Goal: Transaction & Acquisition: Book appointment/travel/reservation

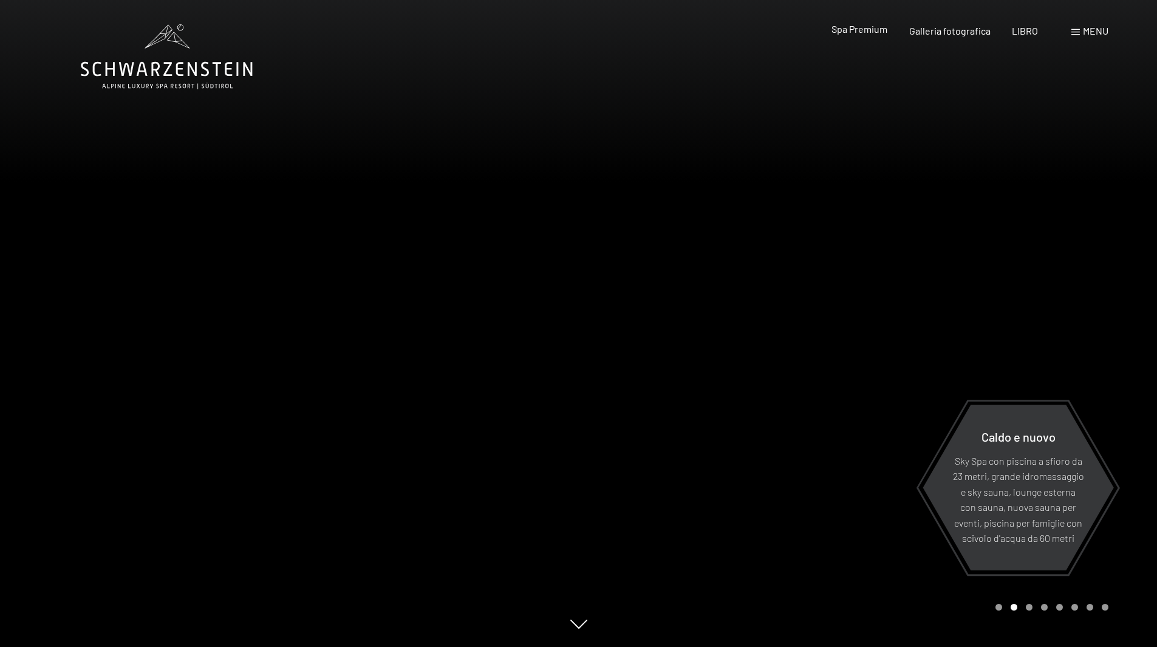
click at [854, 28] on font "Spa Premium" at bounding box center [859, 29] width 56 height 12
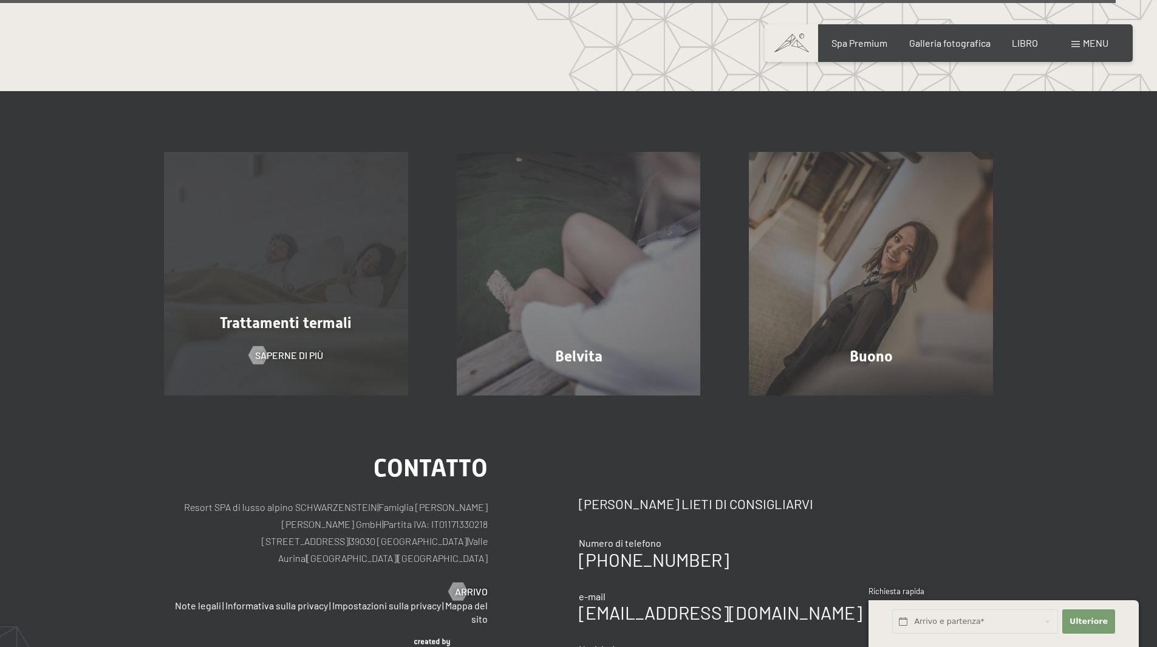
scroll to position [7713, 0]
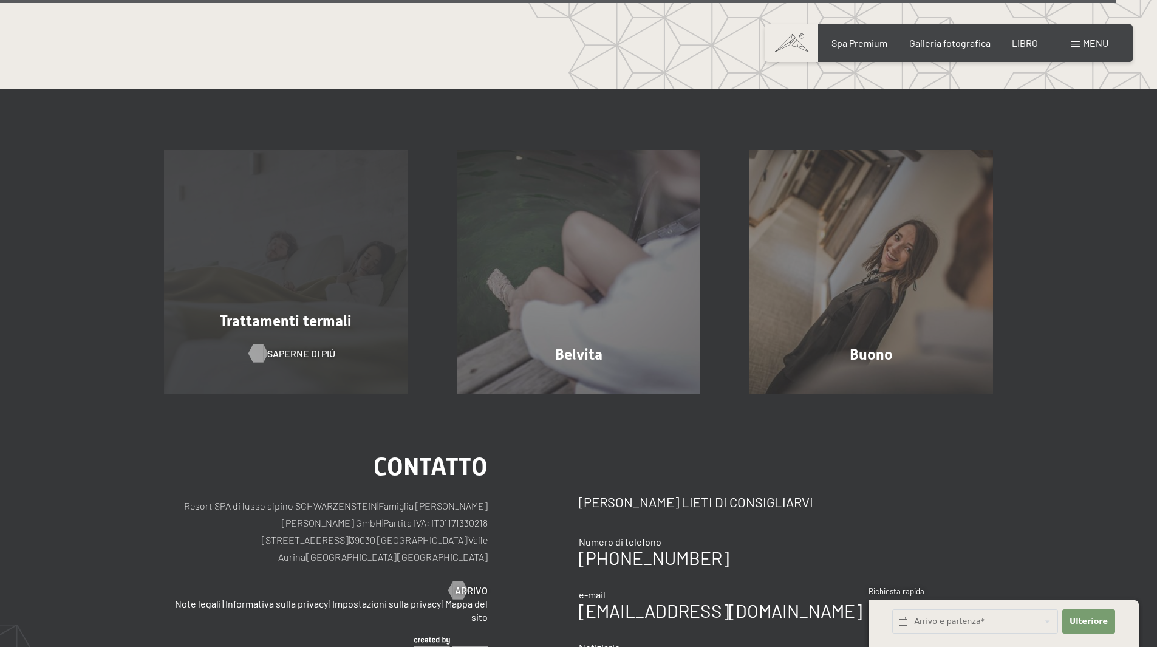
click at [287, 347] on font "Saperne di più" at bounding box center [301, 353] width 68 height 12
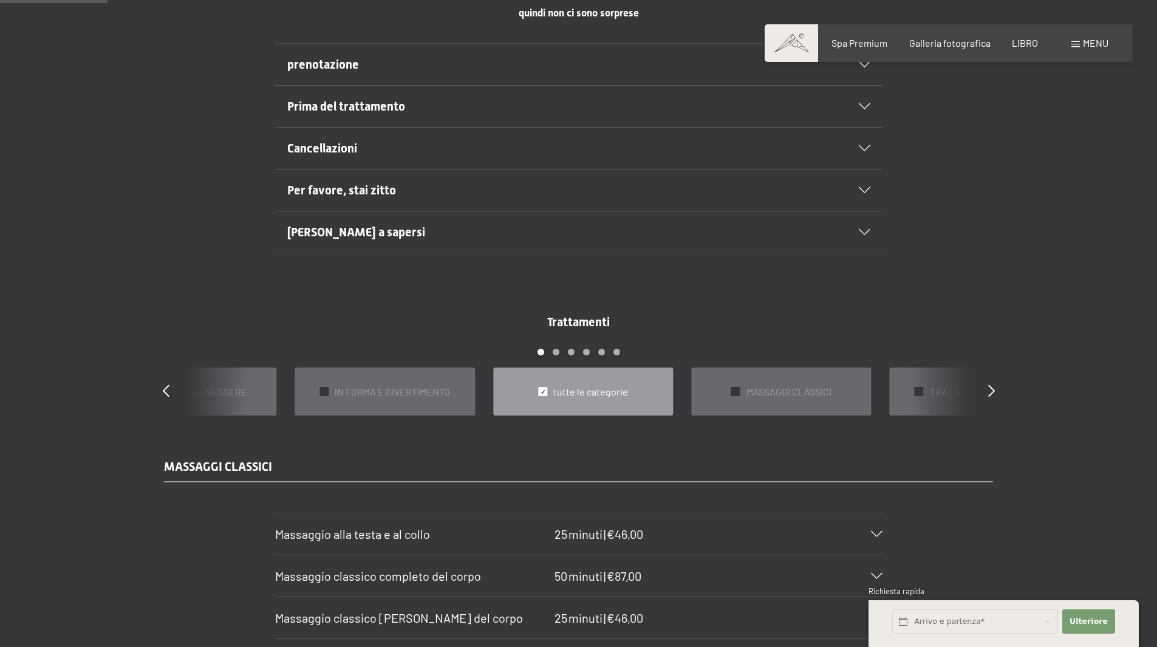
scroll to position [911, 0]
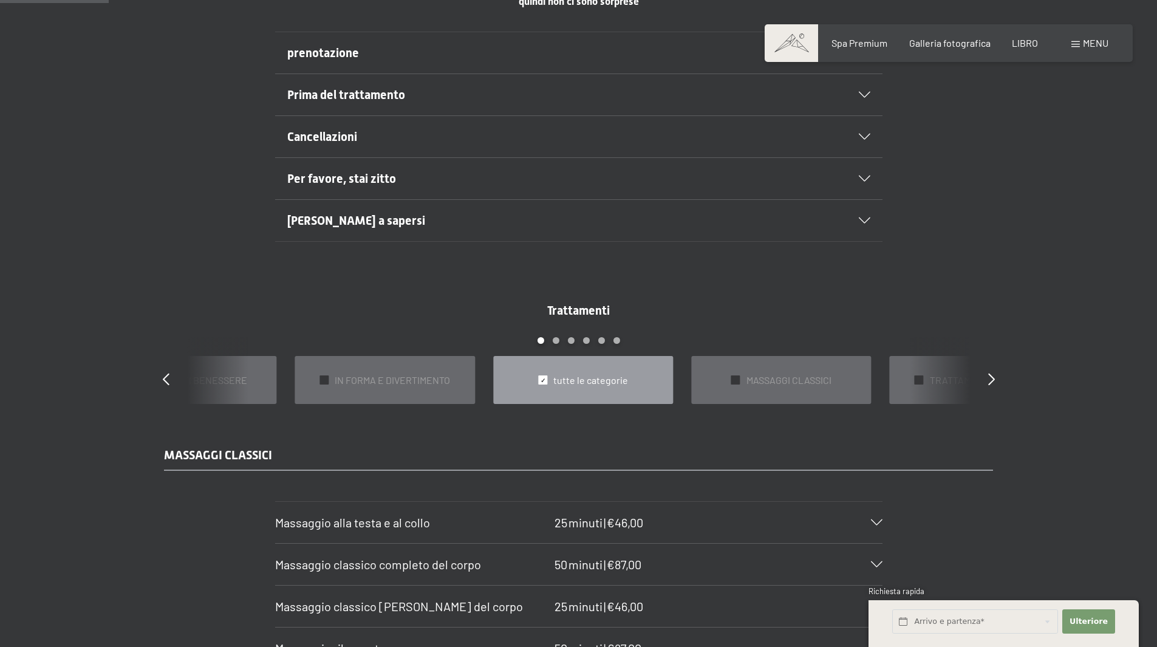
click at [560, 374] on font "tutte le categorie" at bounding box center [590, 380] width 75 height 12
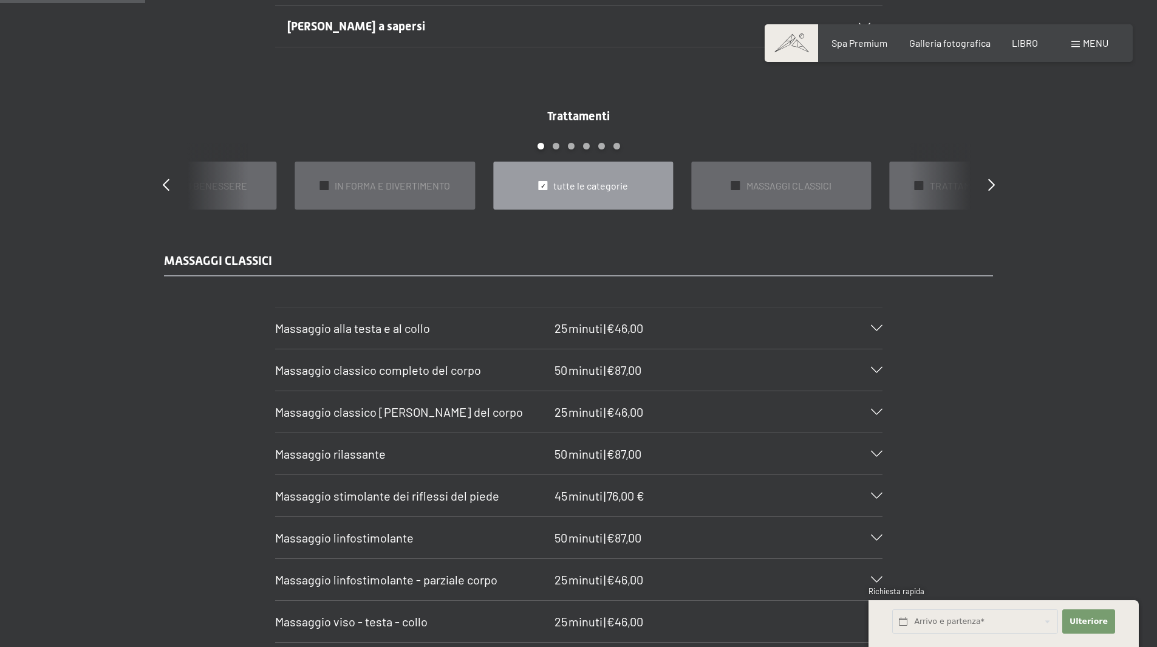
scroll to position [1214, 0]
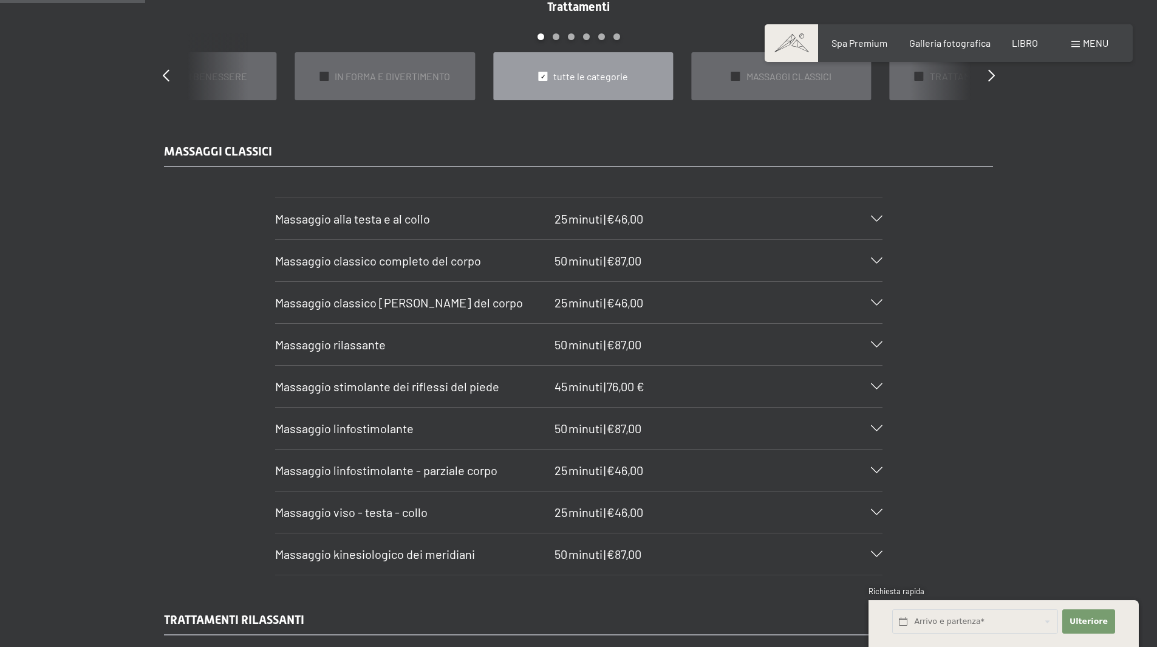
click at [878, 243] on div "Massaggio classico completo del corpo 50 minuti | €87,00" at bounding box center [578, 260] width 607 height 41
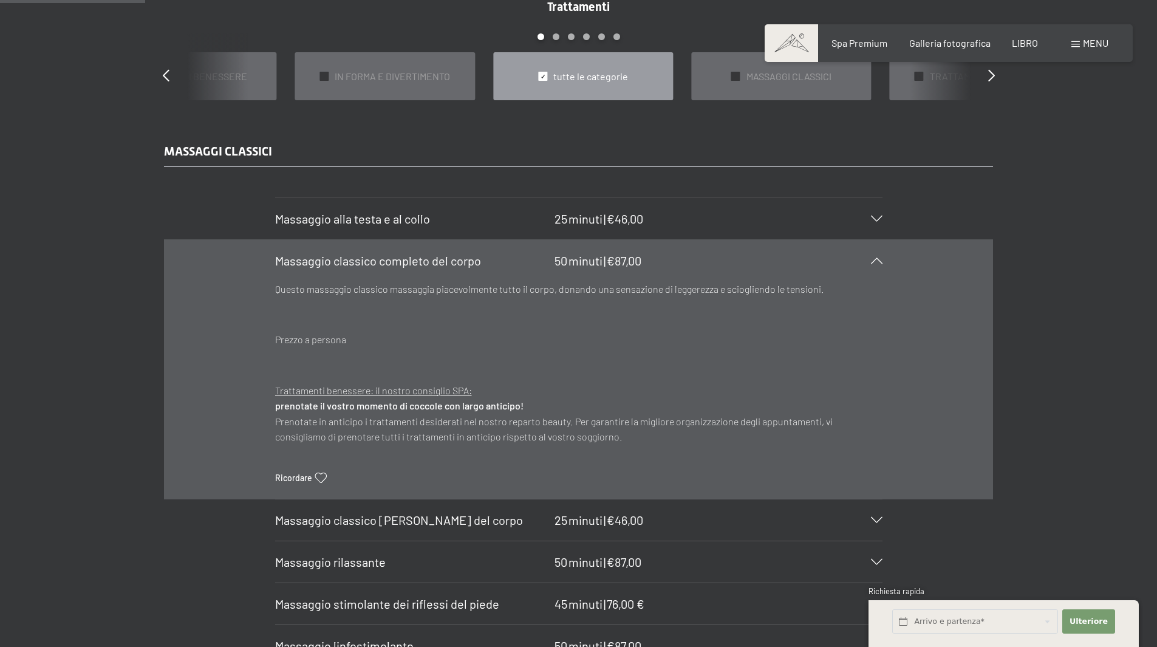
click at [878, 243] on div "Massaggio classico completo del corpo 50 minuti | €87,00" at bounding box center [578, 260] width 607 height 41
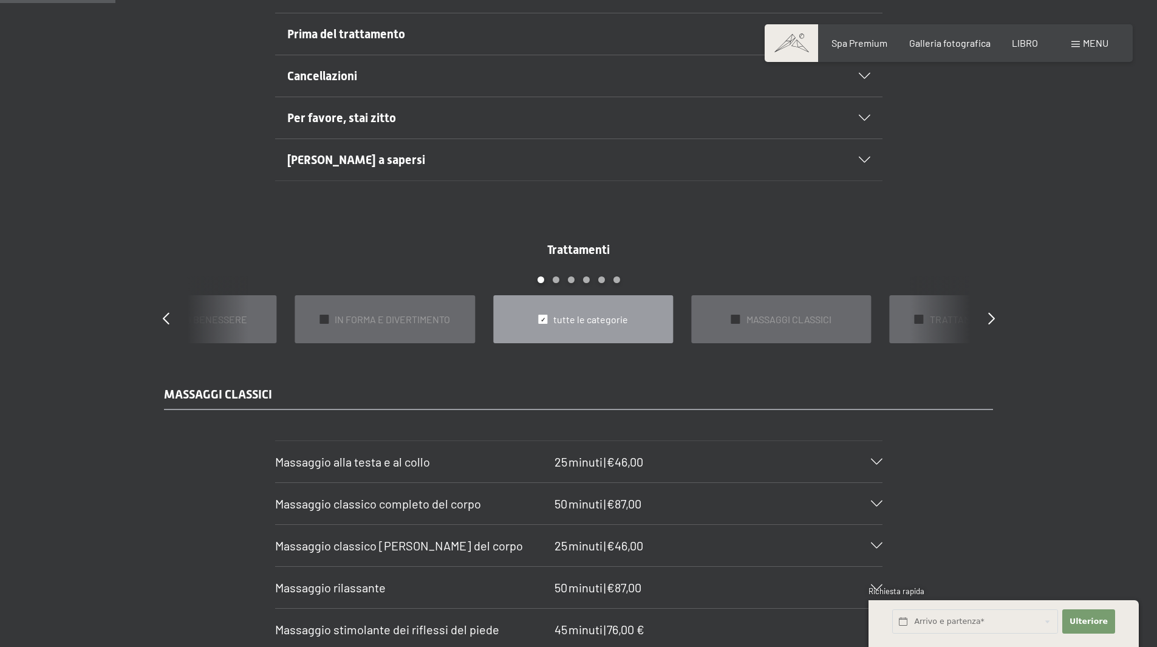
scroll to position [729, 0]
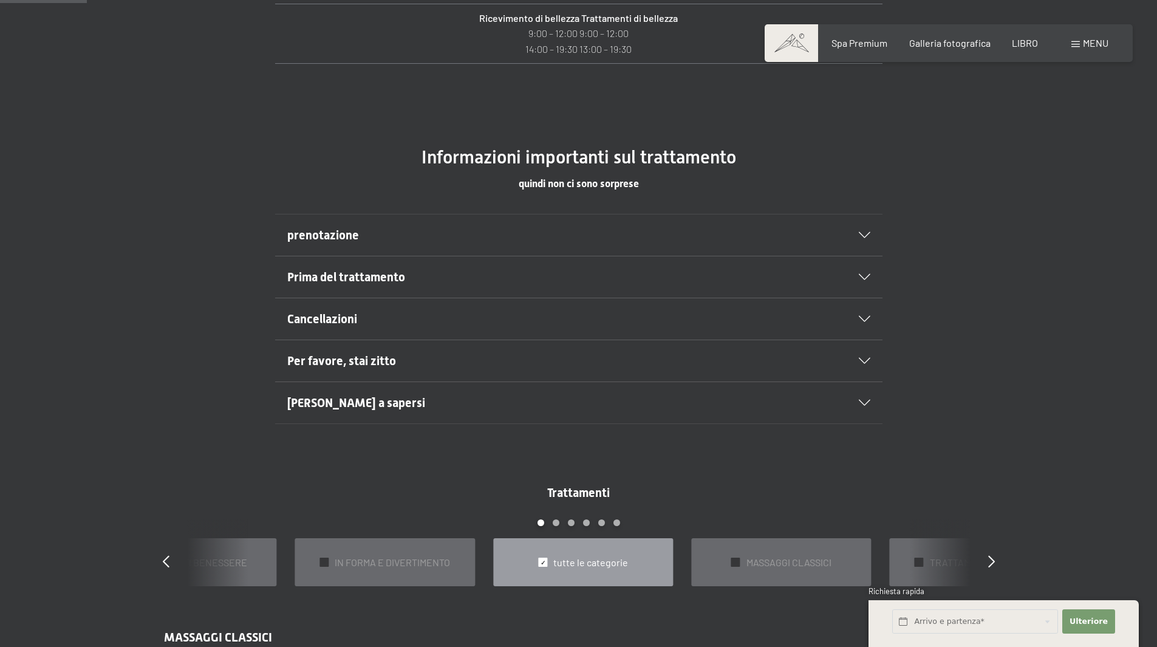
click at [861, 234] on icon at bounding box center [865, 235] width 12 height 6
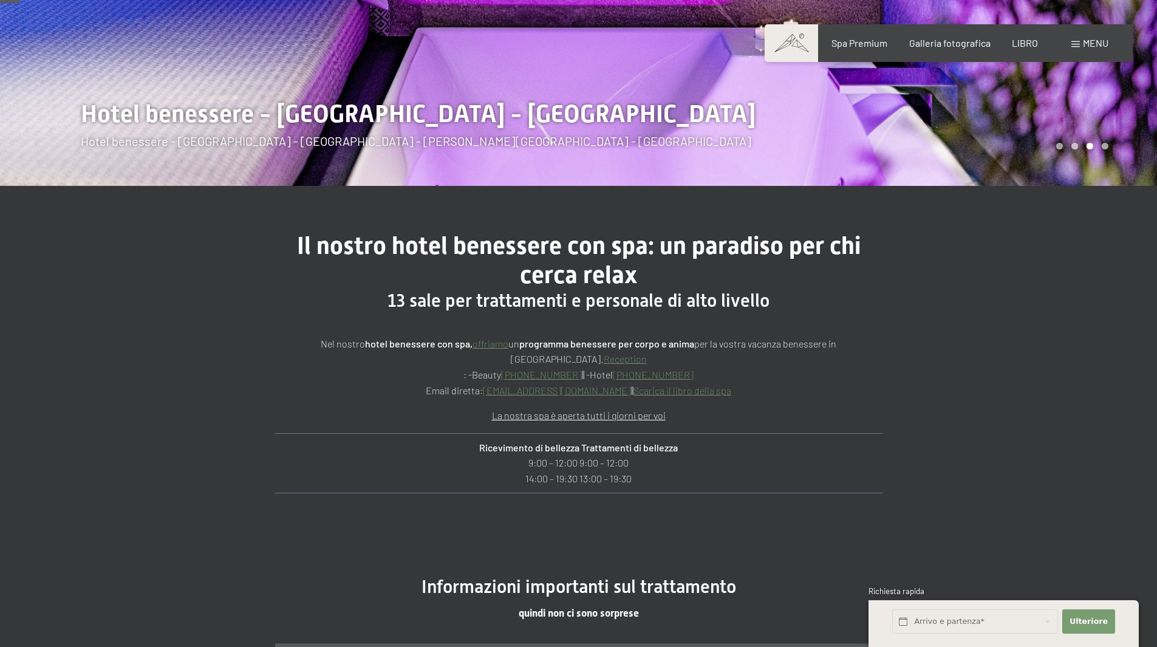
scroll to position [0, 0]
